Goal: Share content: Share content

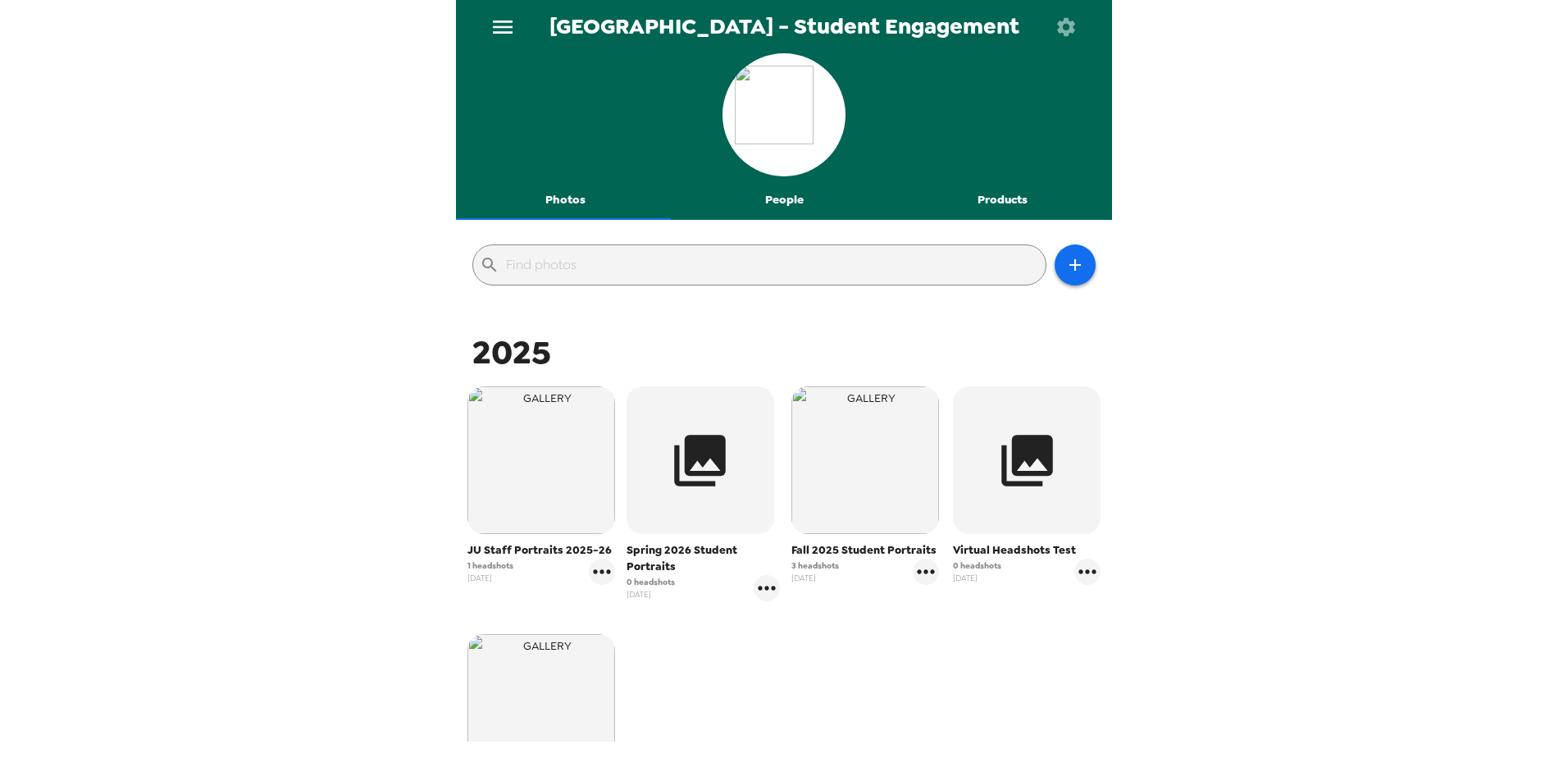
scroll to position [246, 0]
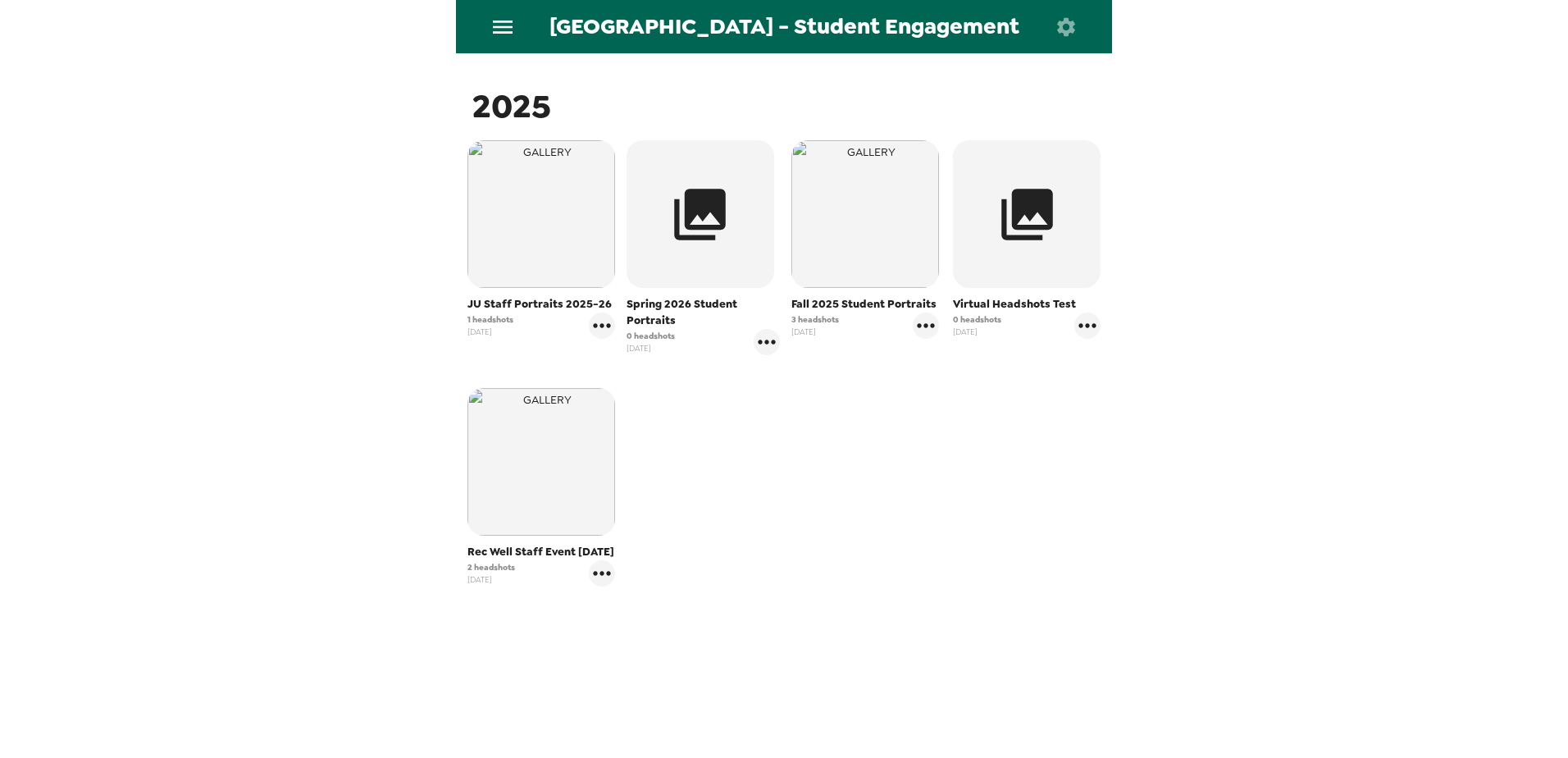
click at [601, 663] on div "2025 JU Staff Portraits 2025-26 1 headshots [DATE] Spring 2026 Student Portrait…" at bounding box center [784, 415] width 647 height 662
click at [552, 530] on img "button" at bounding box center [541, 461] width 148 height 148
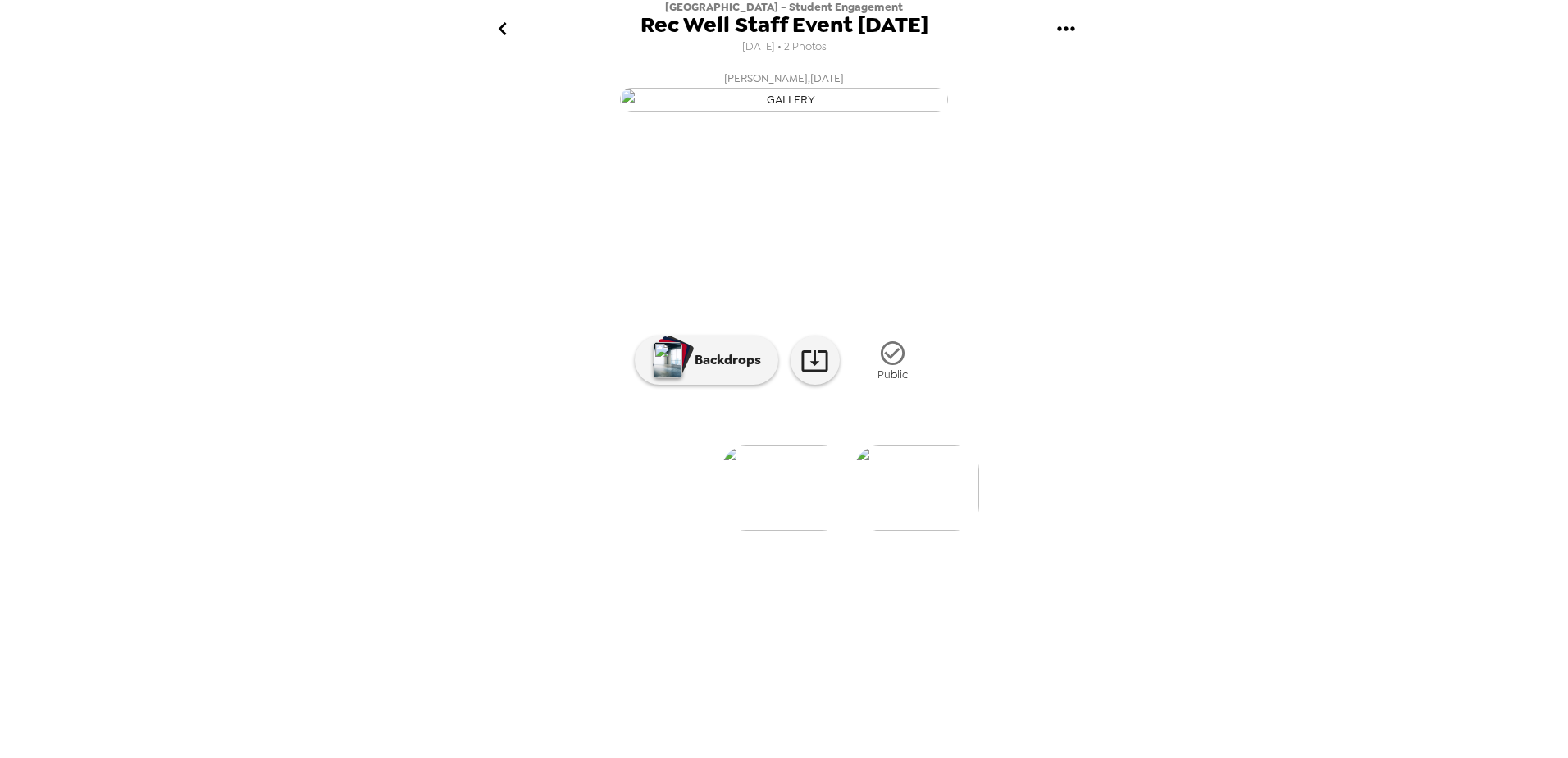
click at [1067, 31] on icon "gallery menu" at bounding box center [1065, 28] width 26 height 26
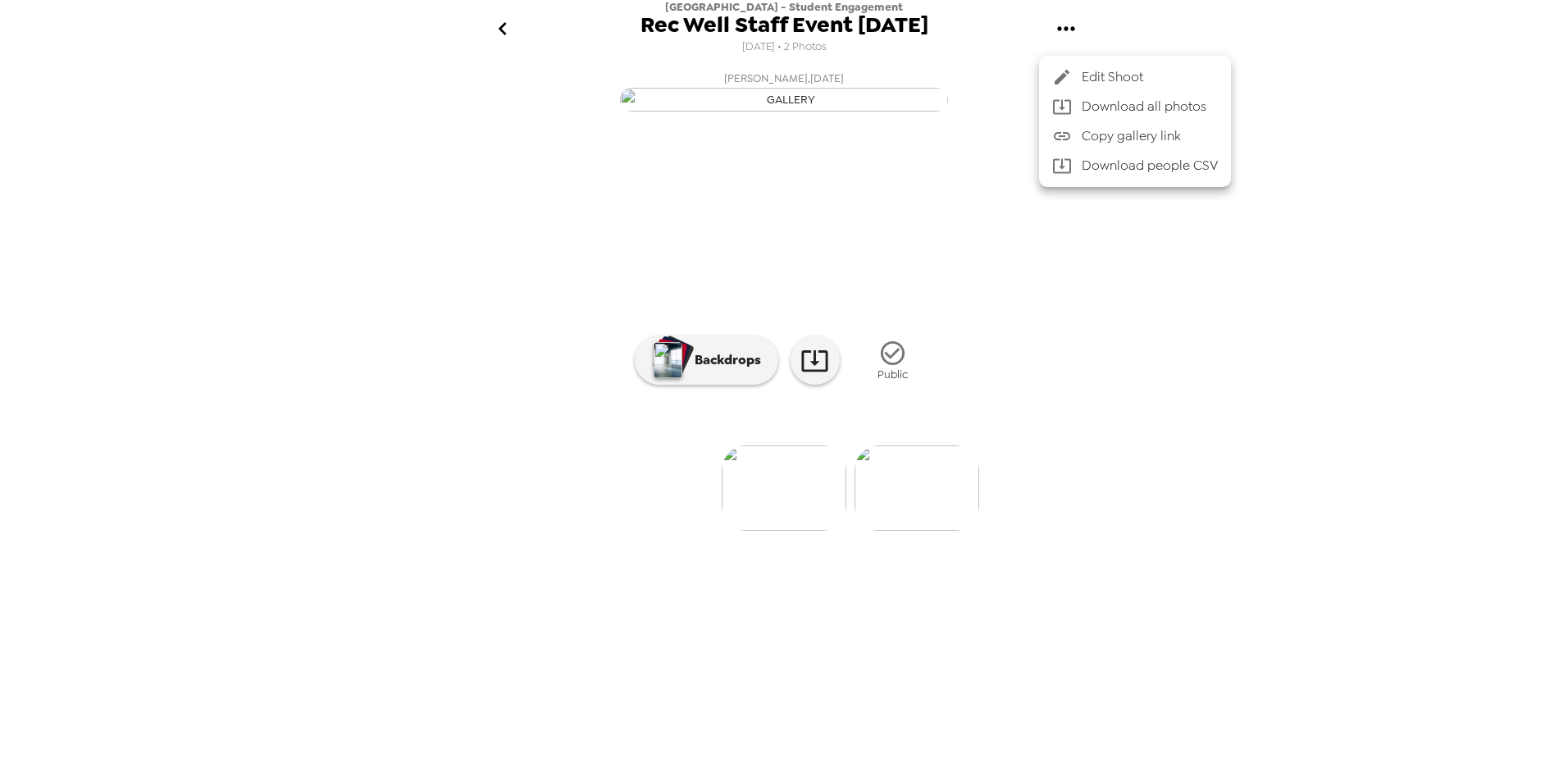
click at [1094, 141] on span "Copy gallery link" at bounding box center [1149, 136] width 136 height 20
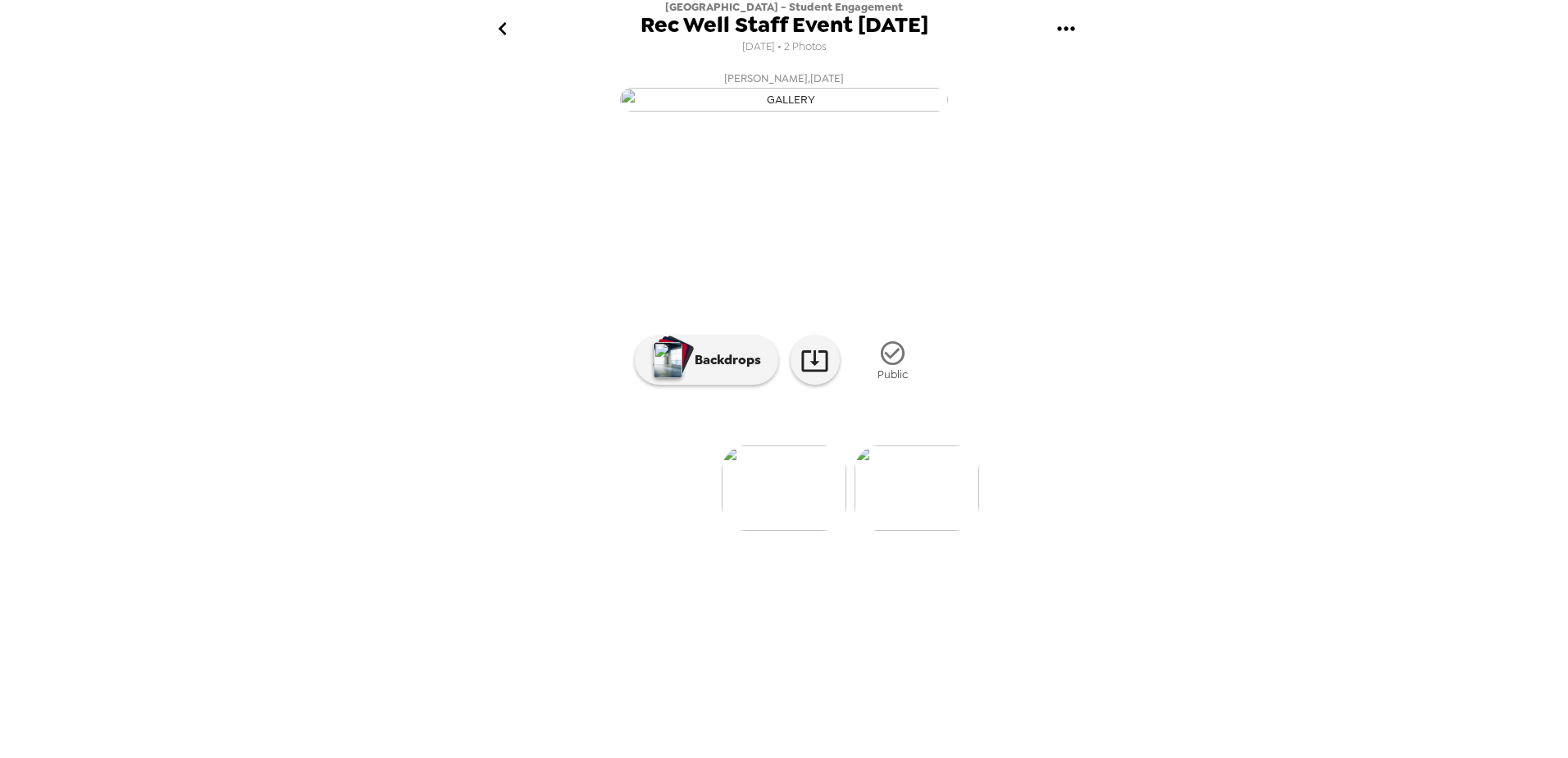
click at [504, 32] on icon "go back" at bounding box center [502, 29] width 8 height 13
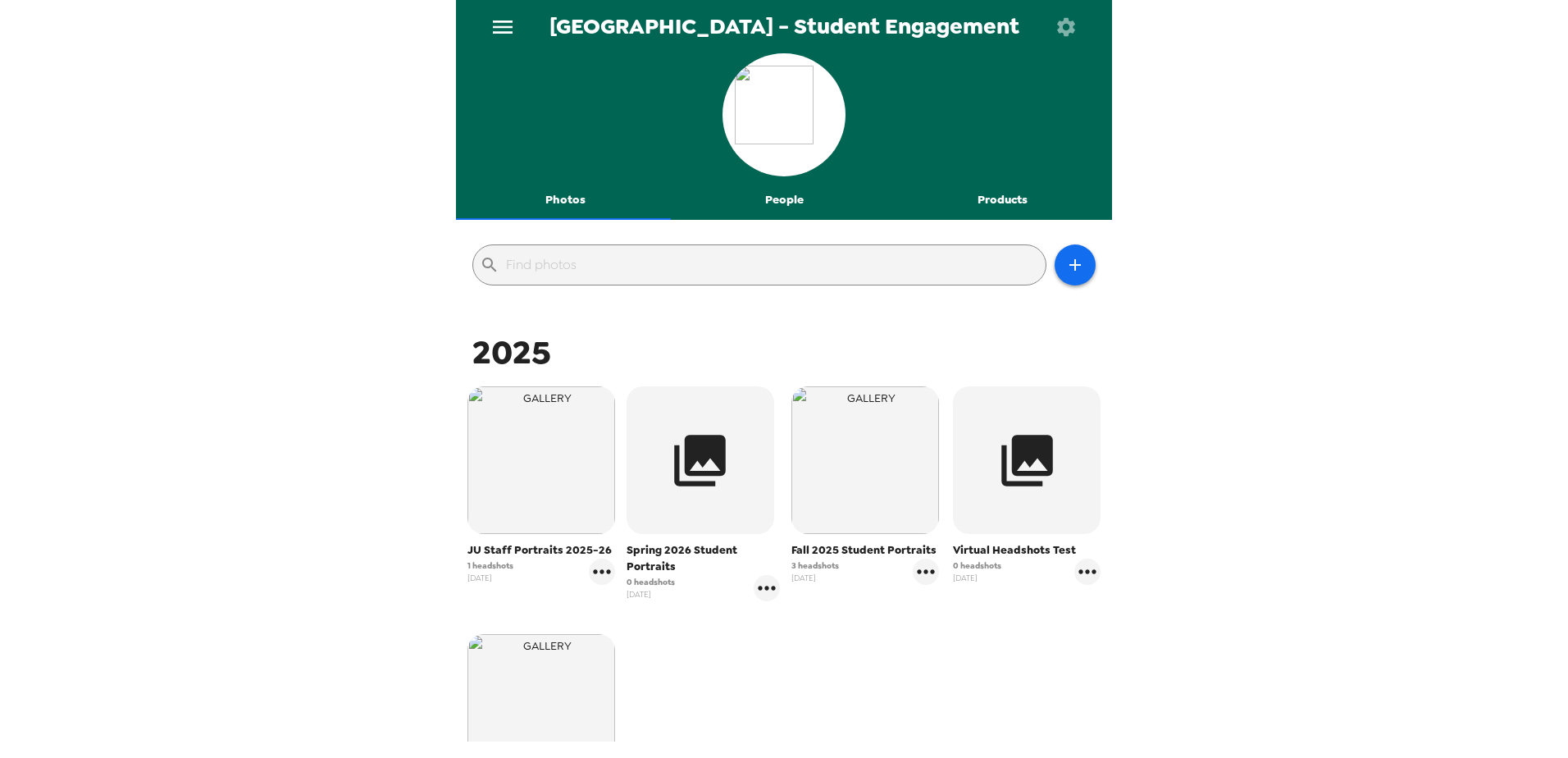
scroll to position [246, 0]
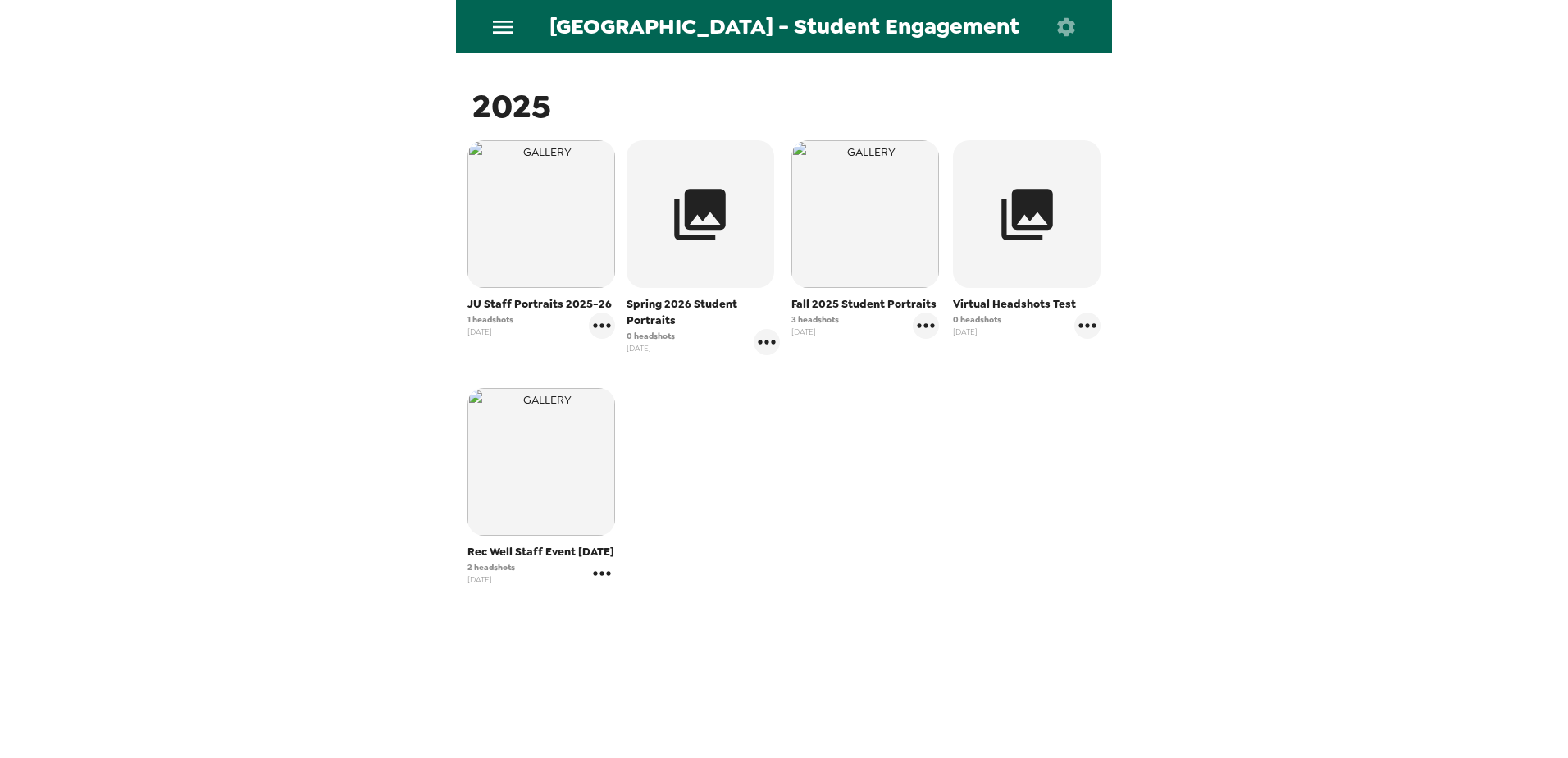
click at [594, 571] on icon "gallery menu" at bounding box center [601, 572] width 26 height 26
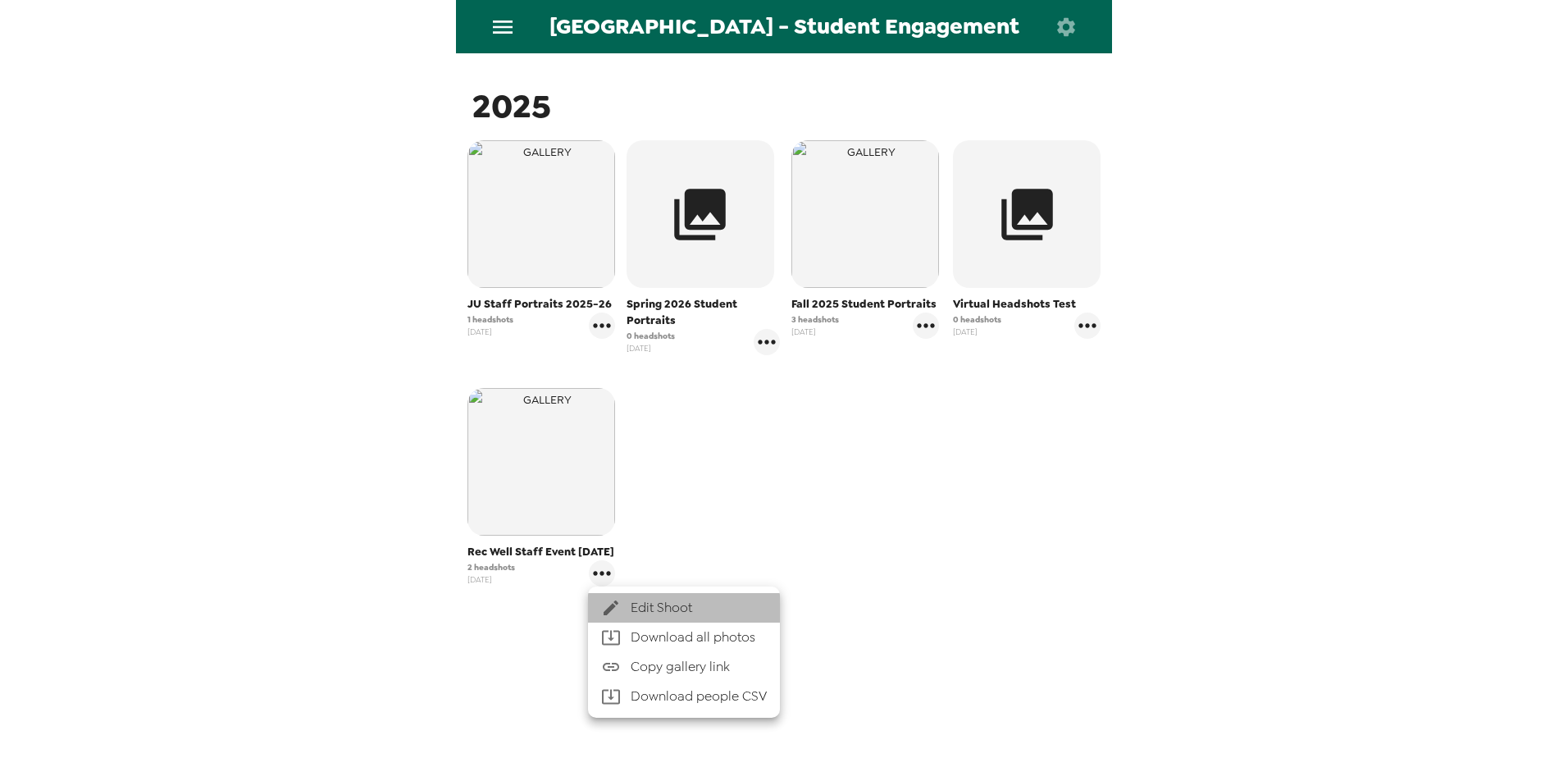
click at [627, 608] on div at bounding box center [615, 608] width 29 height 20
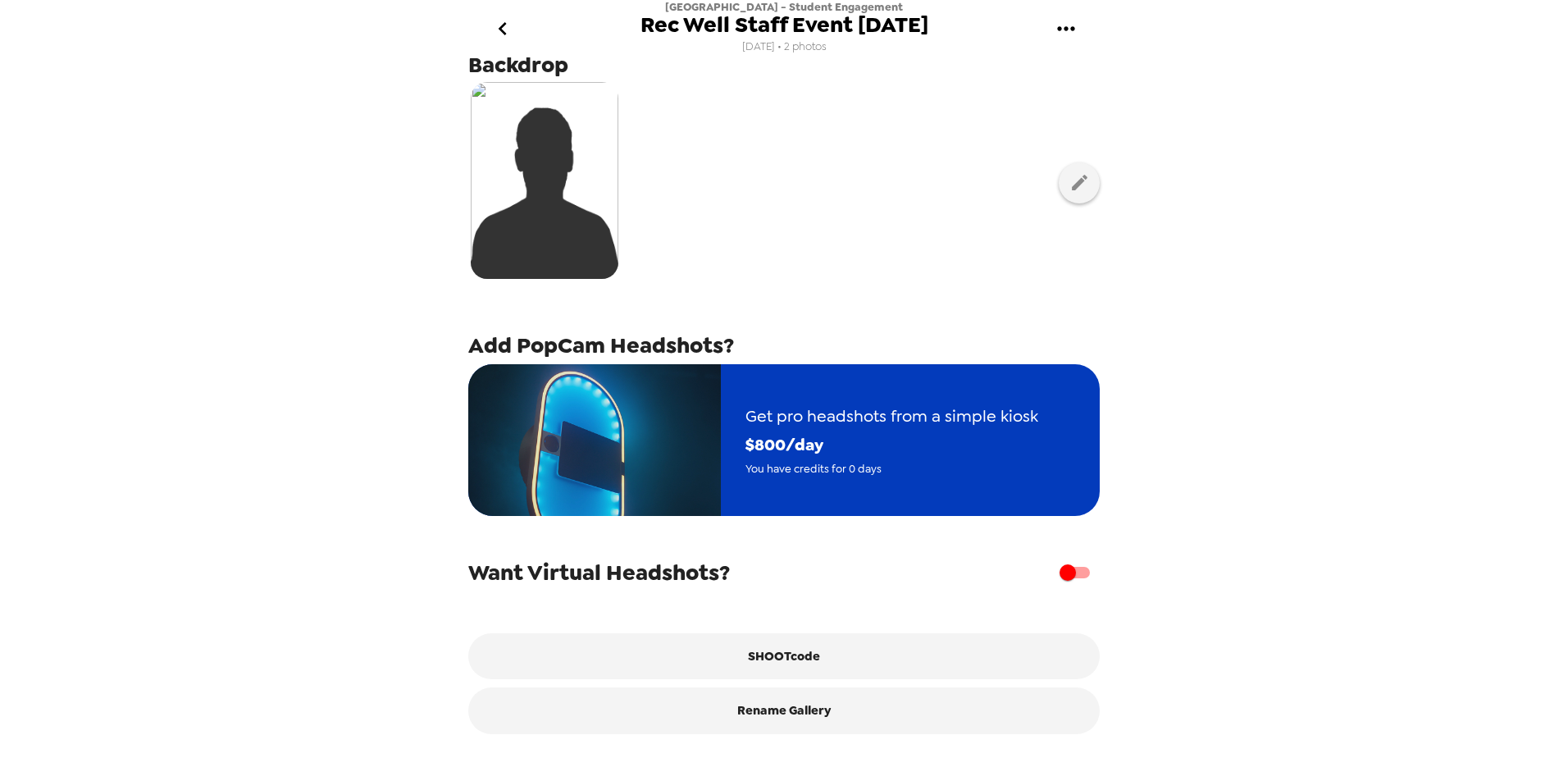
scroll to position [251, 0]
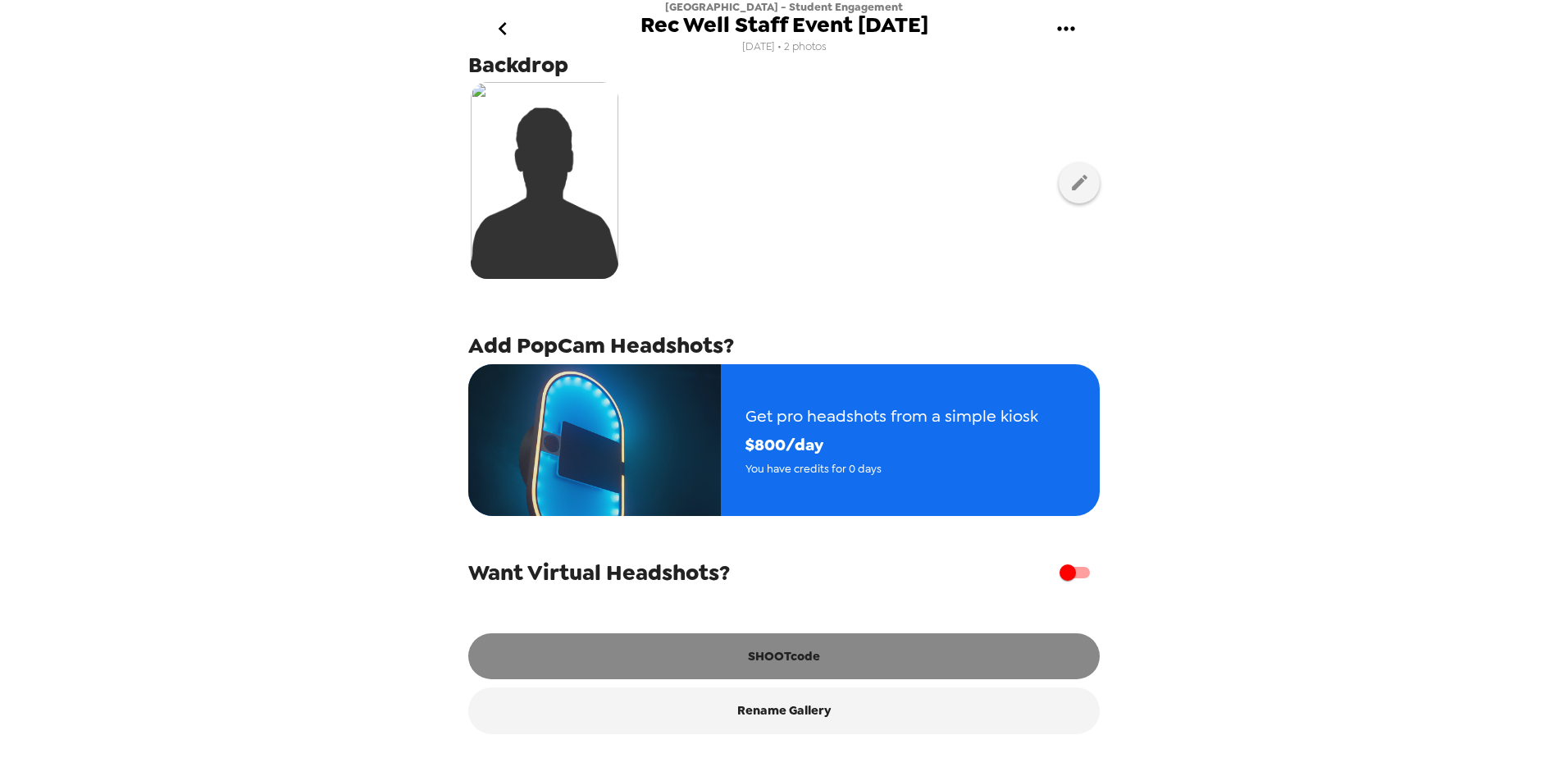
click at [794, 667] on button "SHOOTcode" at bounding box center [784, 656] width 632 height 46
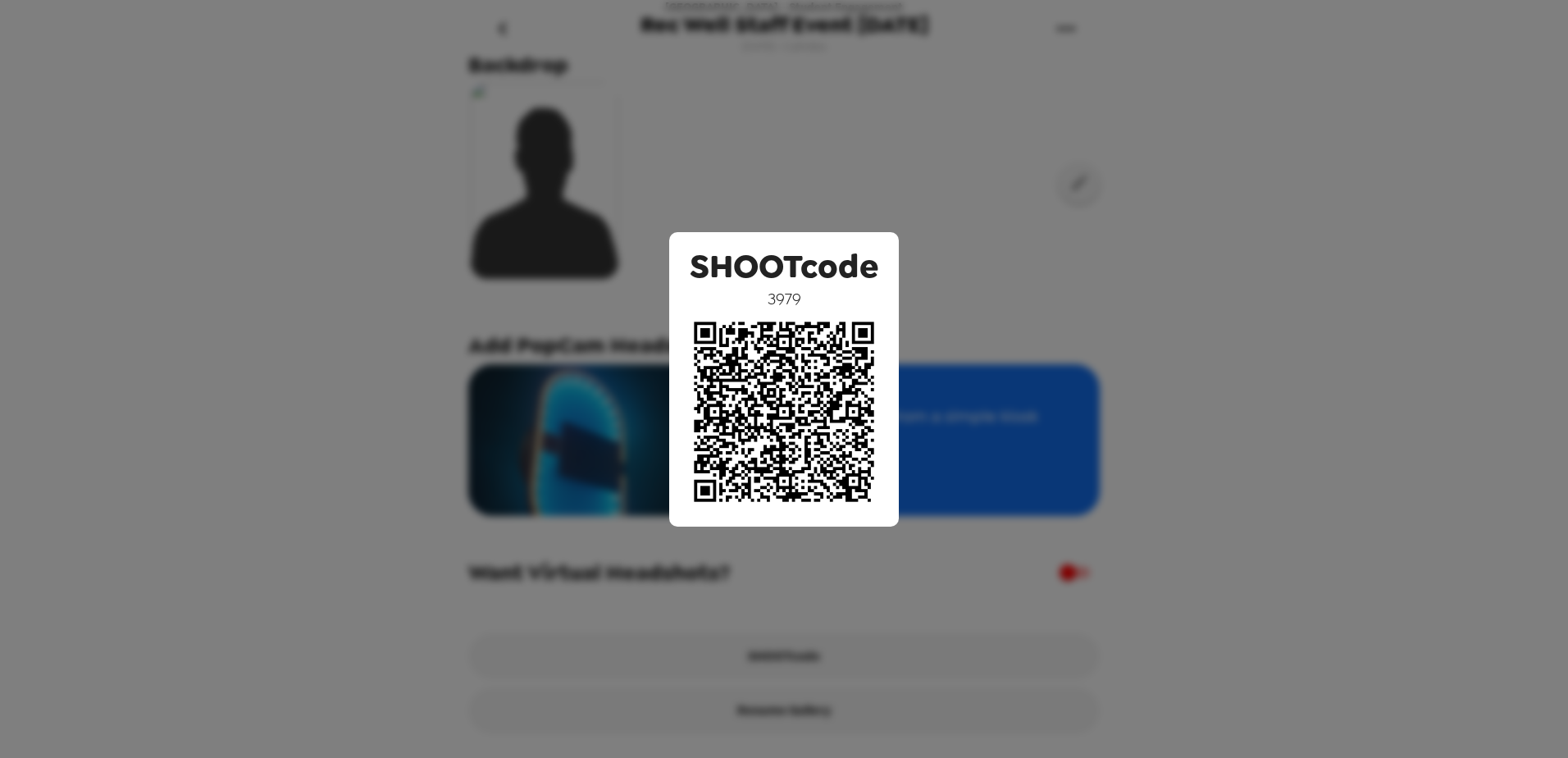
click at [415, 285] on div "SHOOTcode 3979" at bounding box center [784, 379] width 1568 height 758
